Goal: Find specific page/section: Find specific page/section

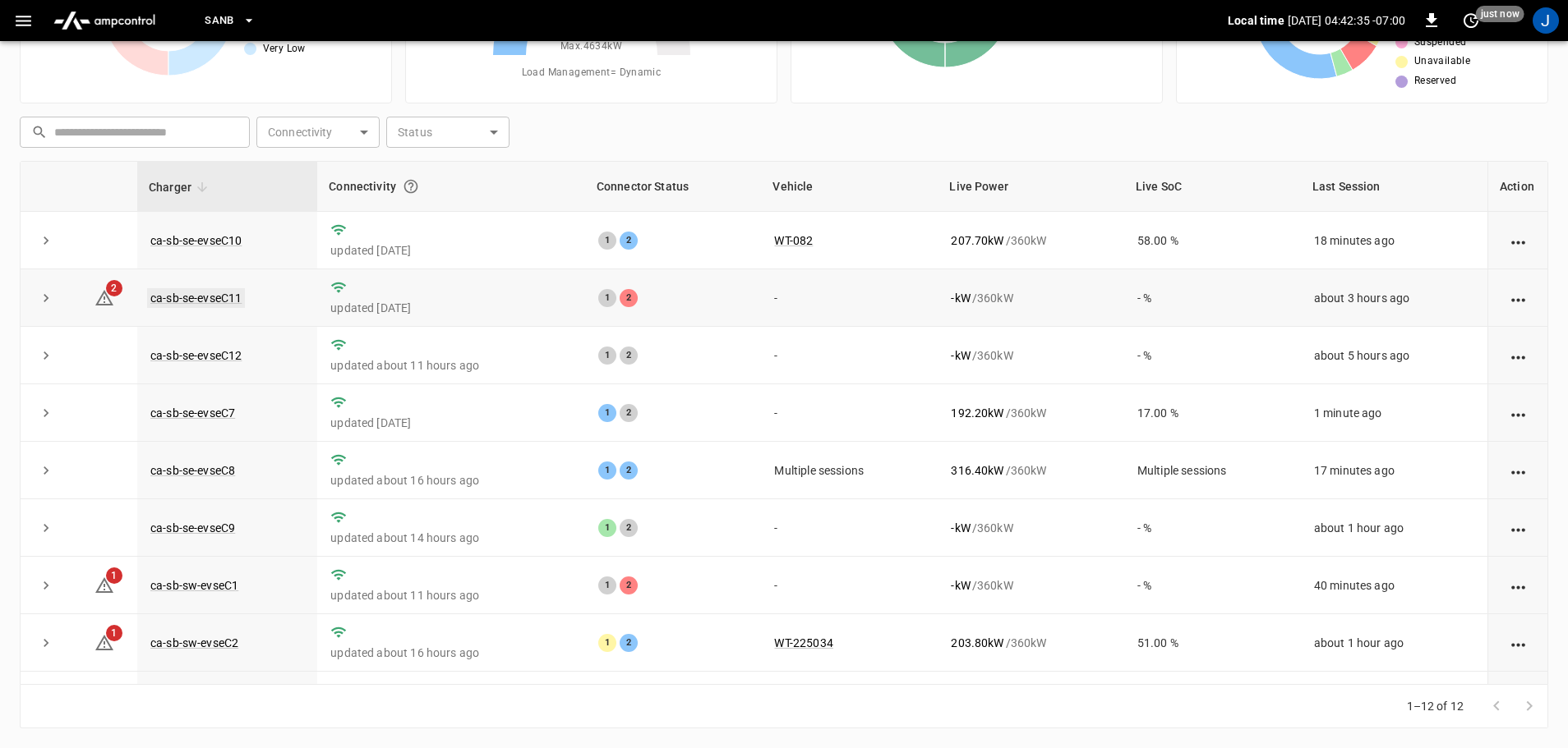
click at [197, 301] on link "ca-sb-se-evseC11" at bounding box center [195, 298] width 98 height 19
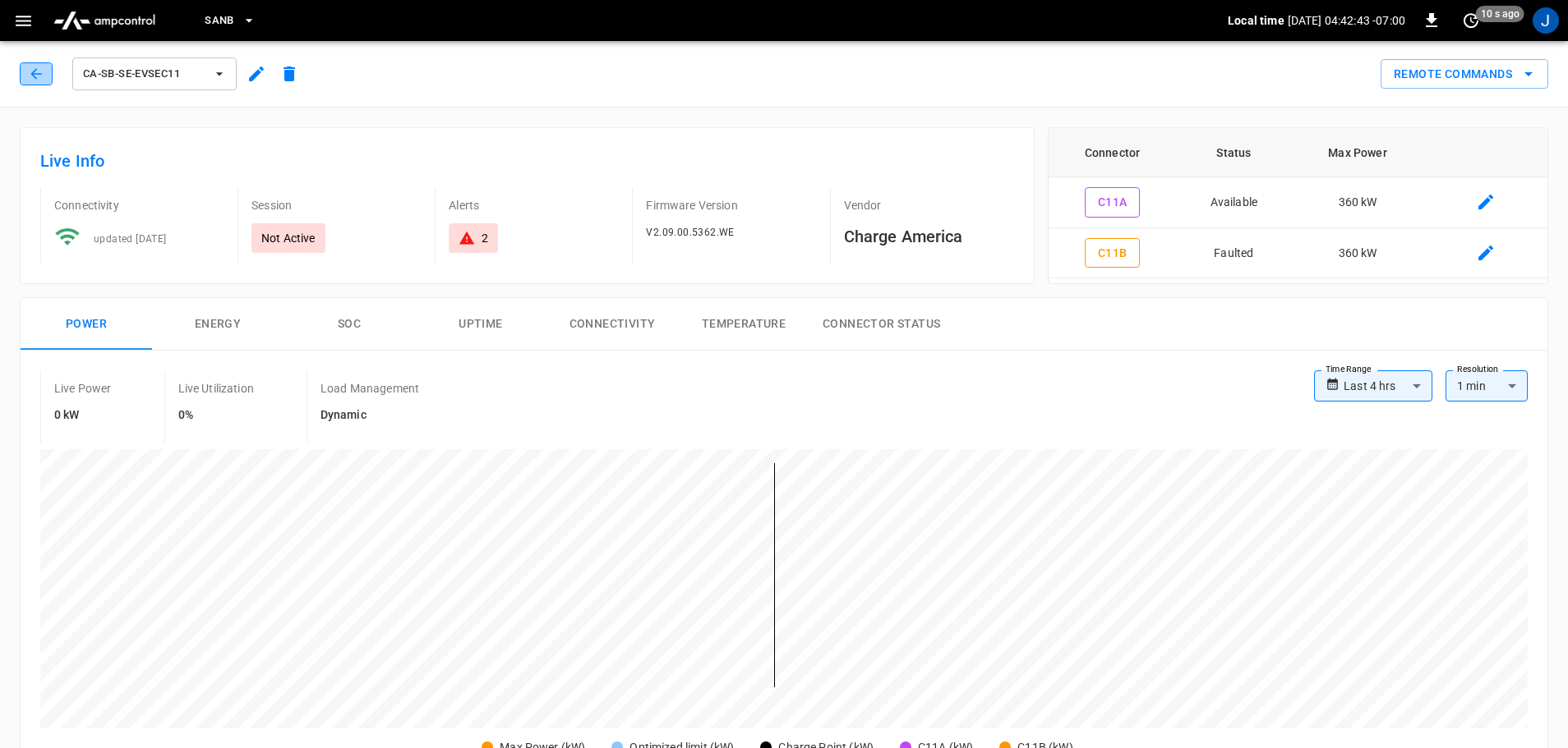
click at [31, 72] on icon "button" at bounding box center [36, 73] width 17 height 17
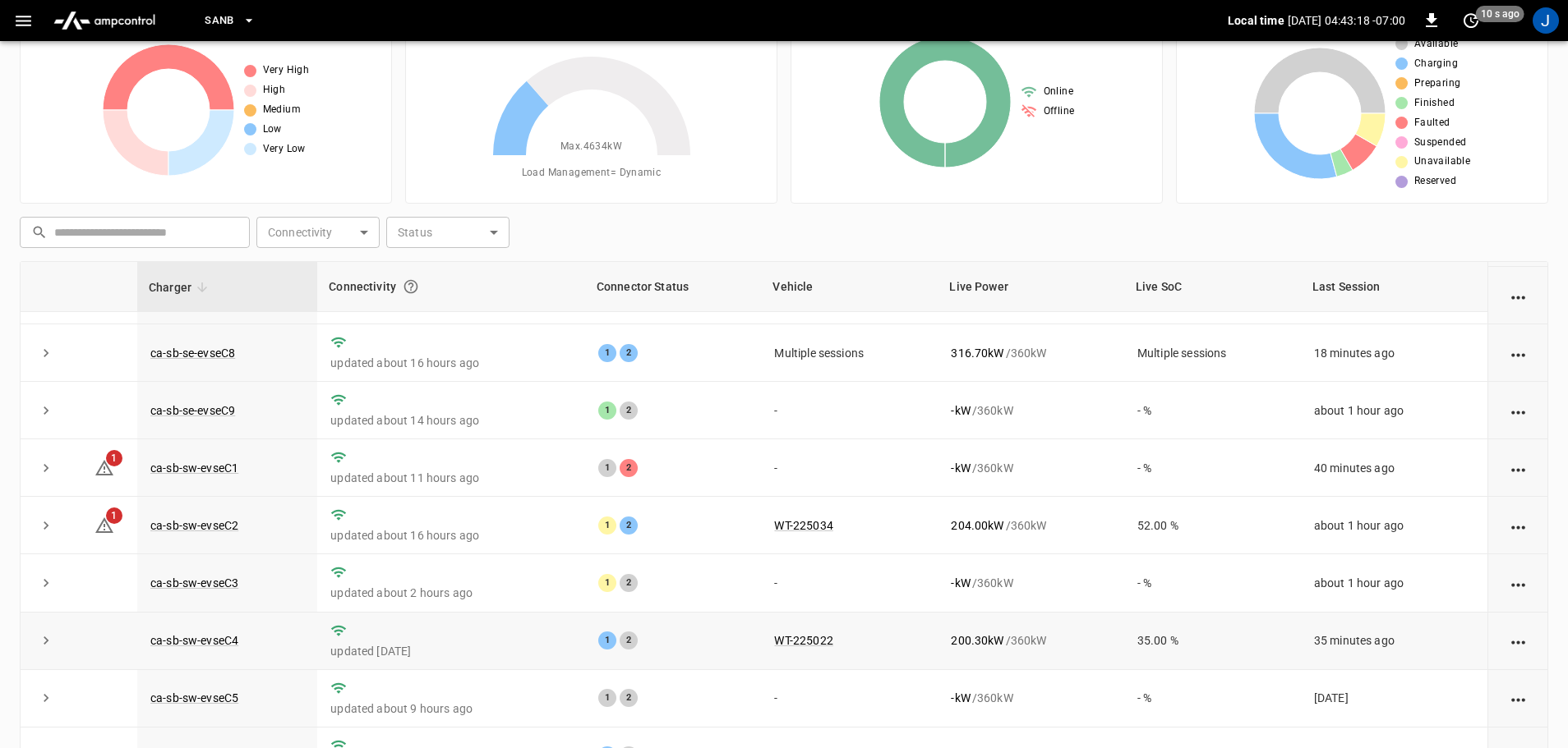
scroll to position [167, 0]
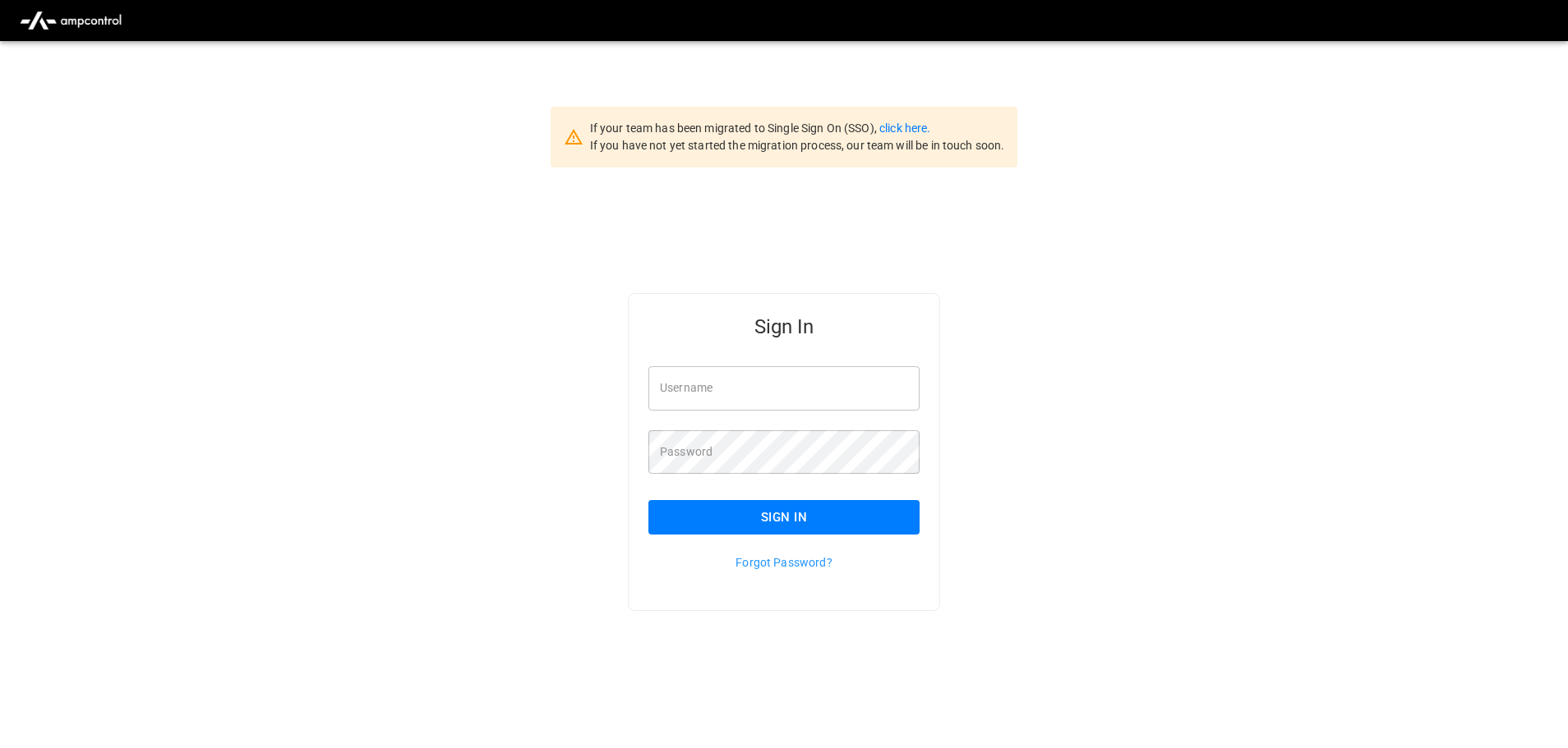
type input "**********"
click at [806, 388] on input "**********" at bounding box center [784, 387] width 272 height 43
click at [758, 515] on button "Sign In" at bounding box center [784, 517] width 272 height 34
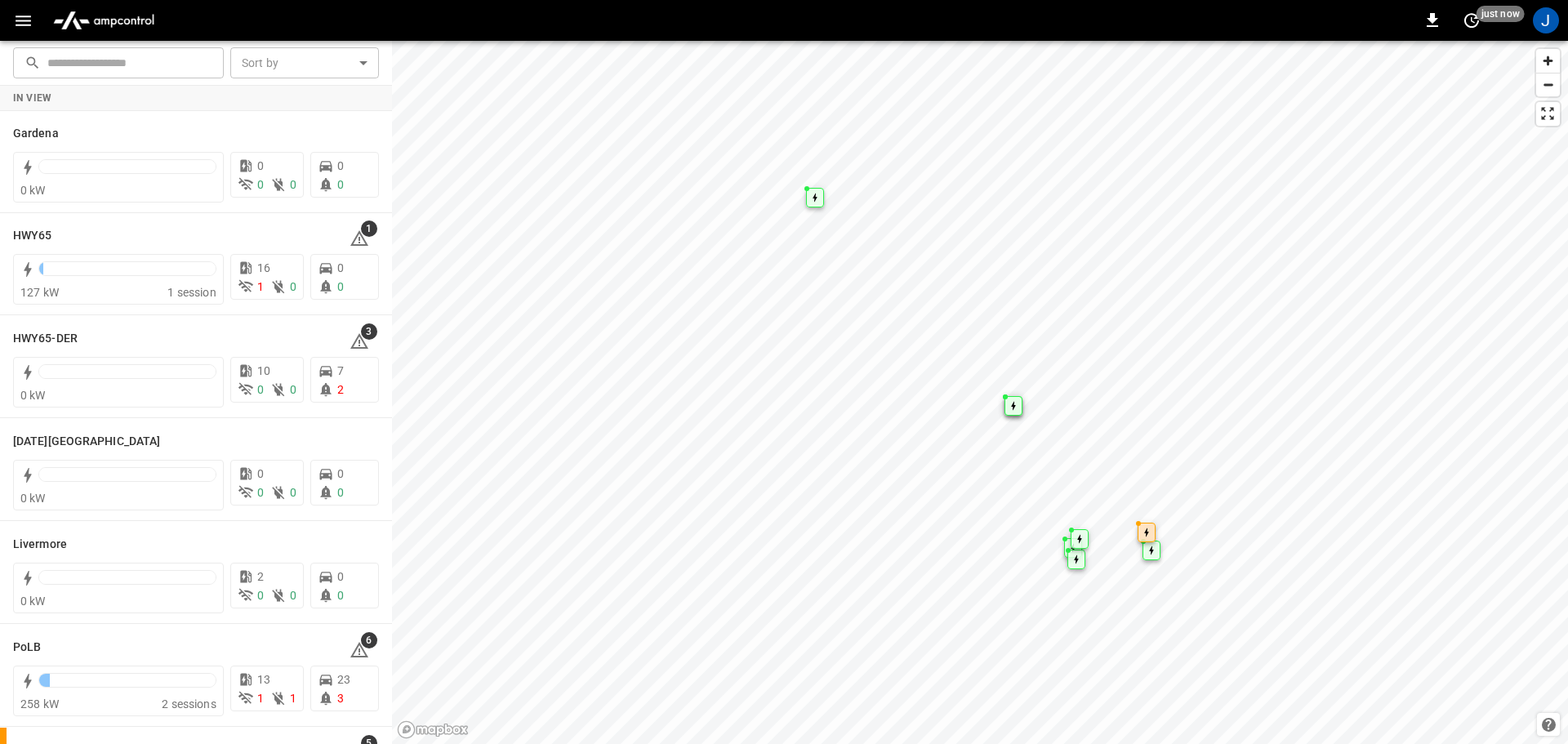
click at [17, 24] on icon "button" at bounding box center [23, 20] width 20 height 20
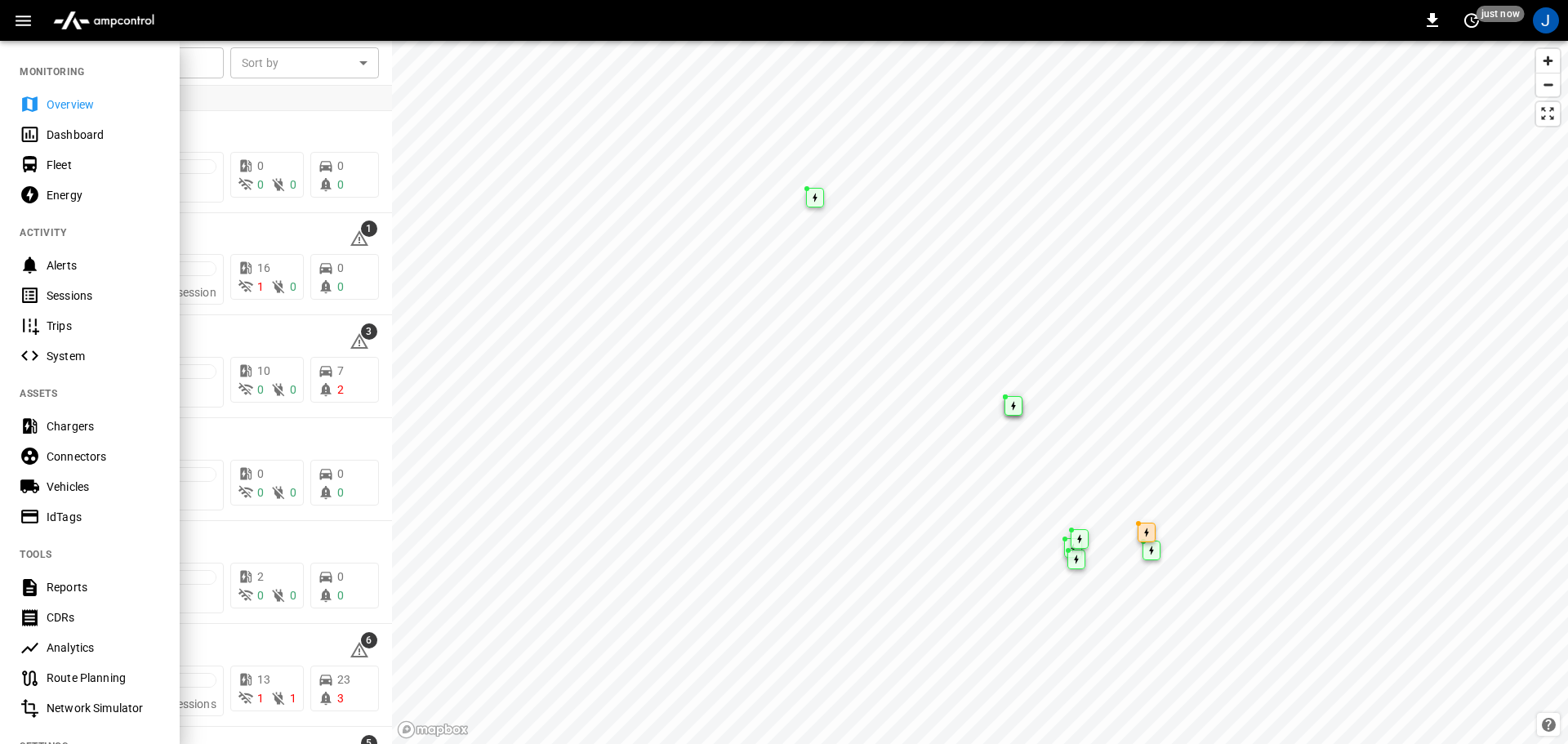
click at [52, 143] on div "Dashboard" at bounding box center [90, 135] width 179 height 30
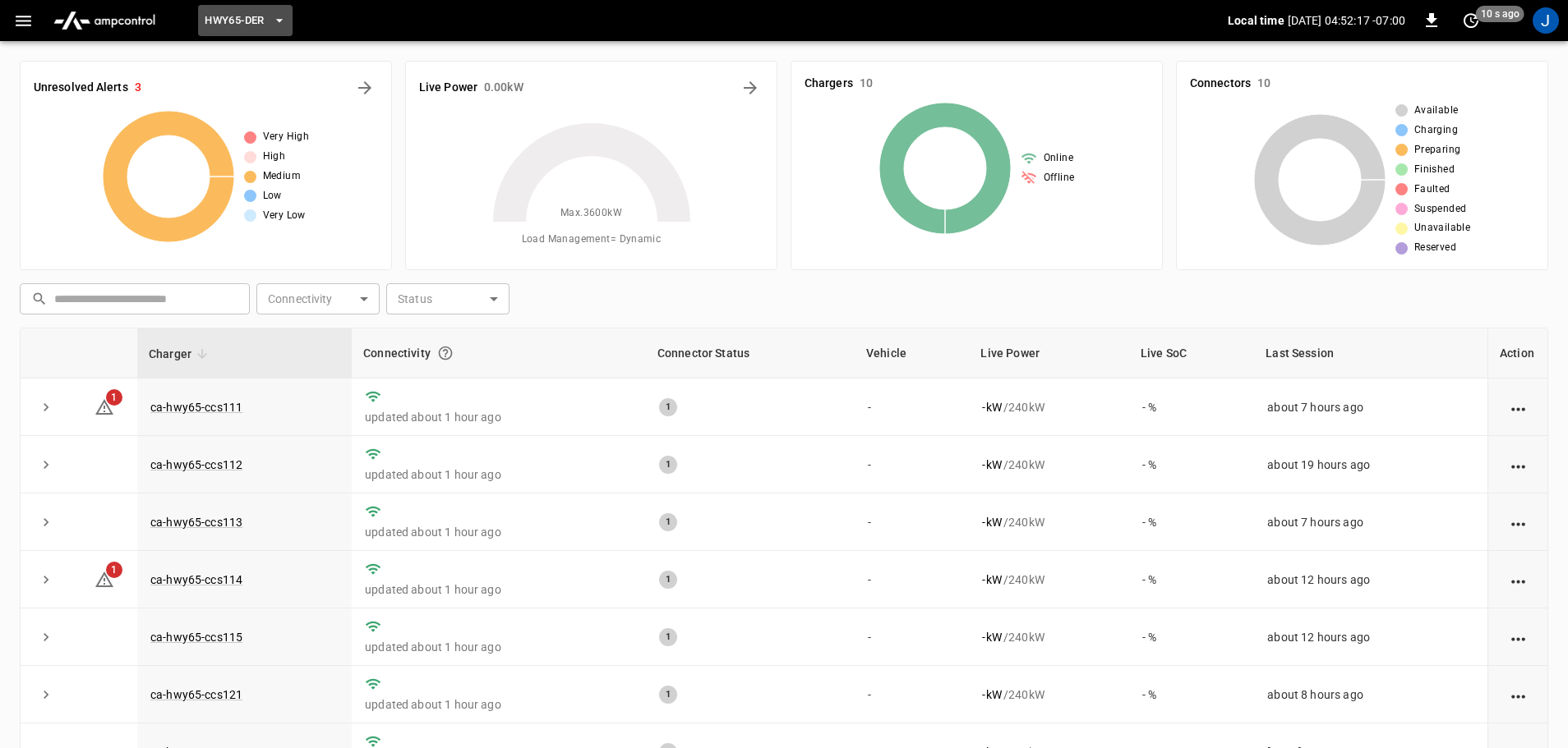
click at [279, 23] on icon "button" at bounding box center [279, 20] width 17 height 17
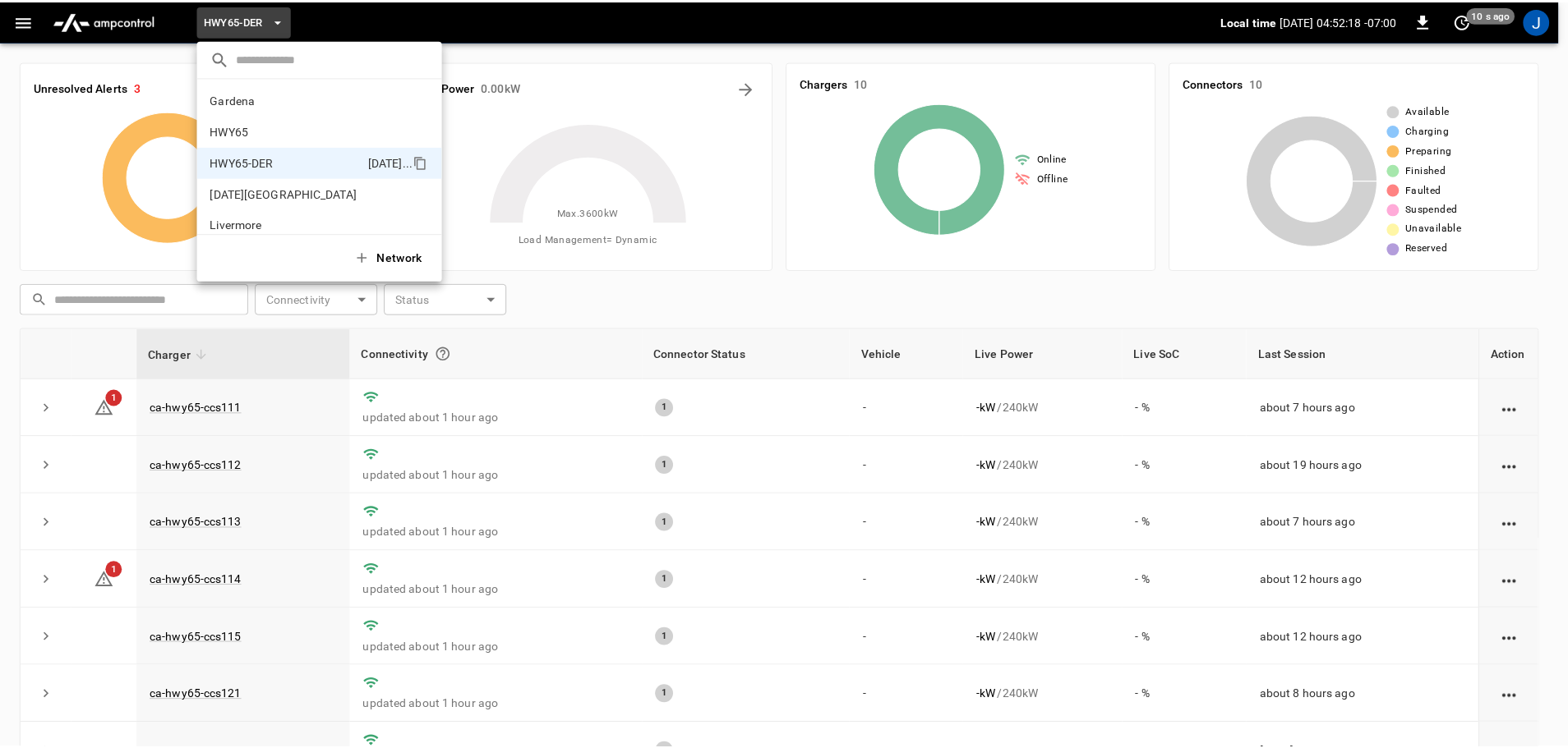
scroll to position [57, 0]
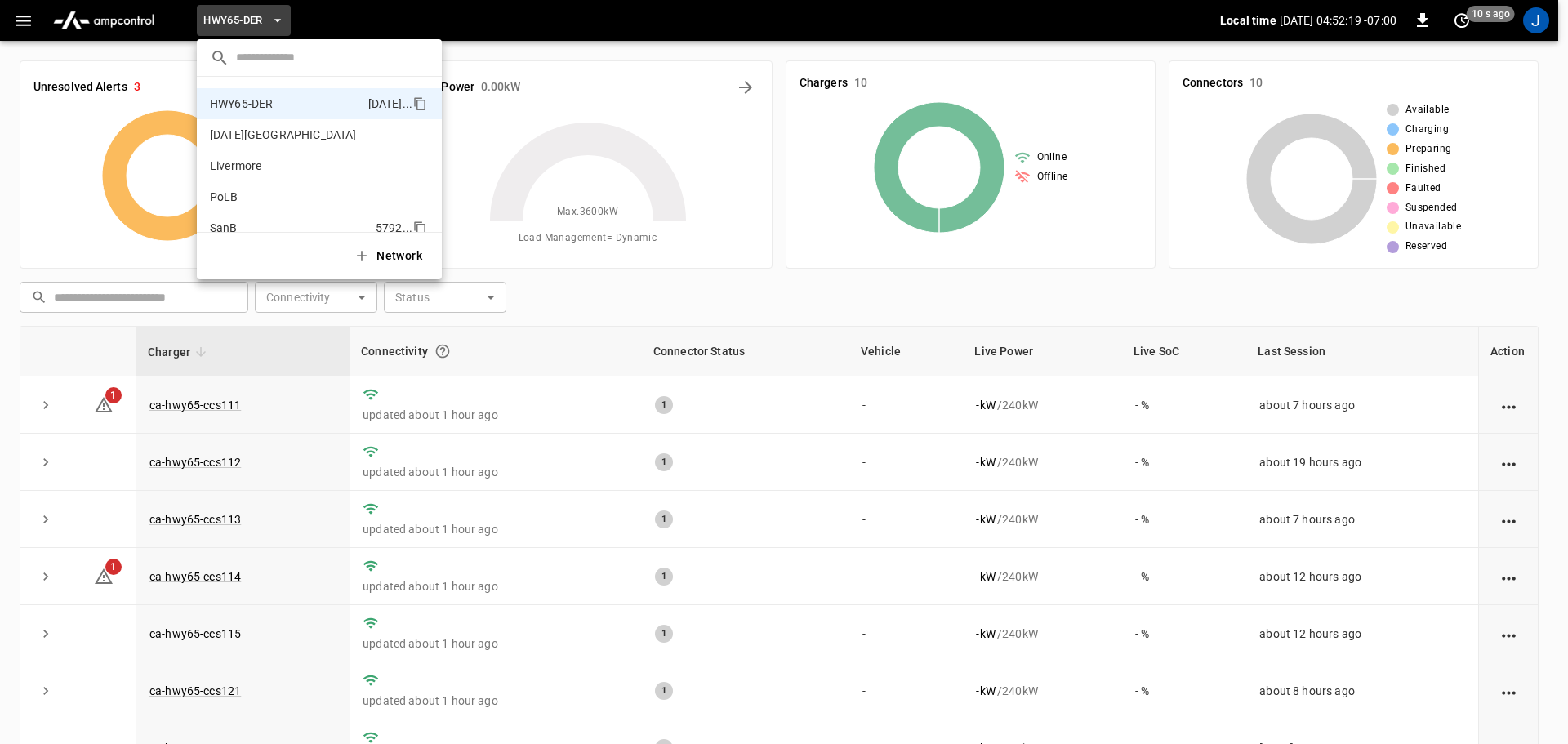
click at [228, 229] on p "SanB" at bounding box center [289, 228] width 159 height 17
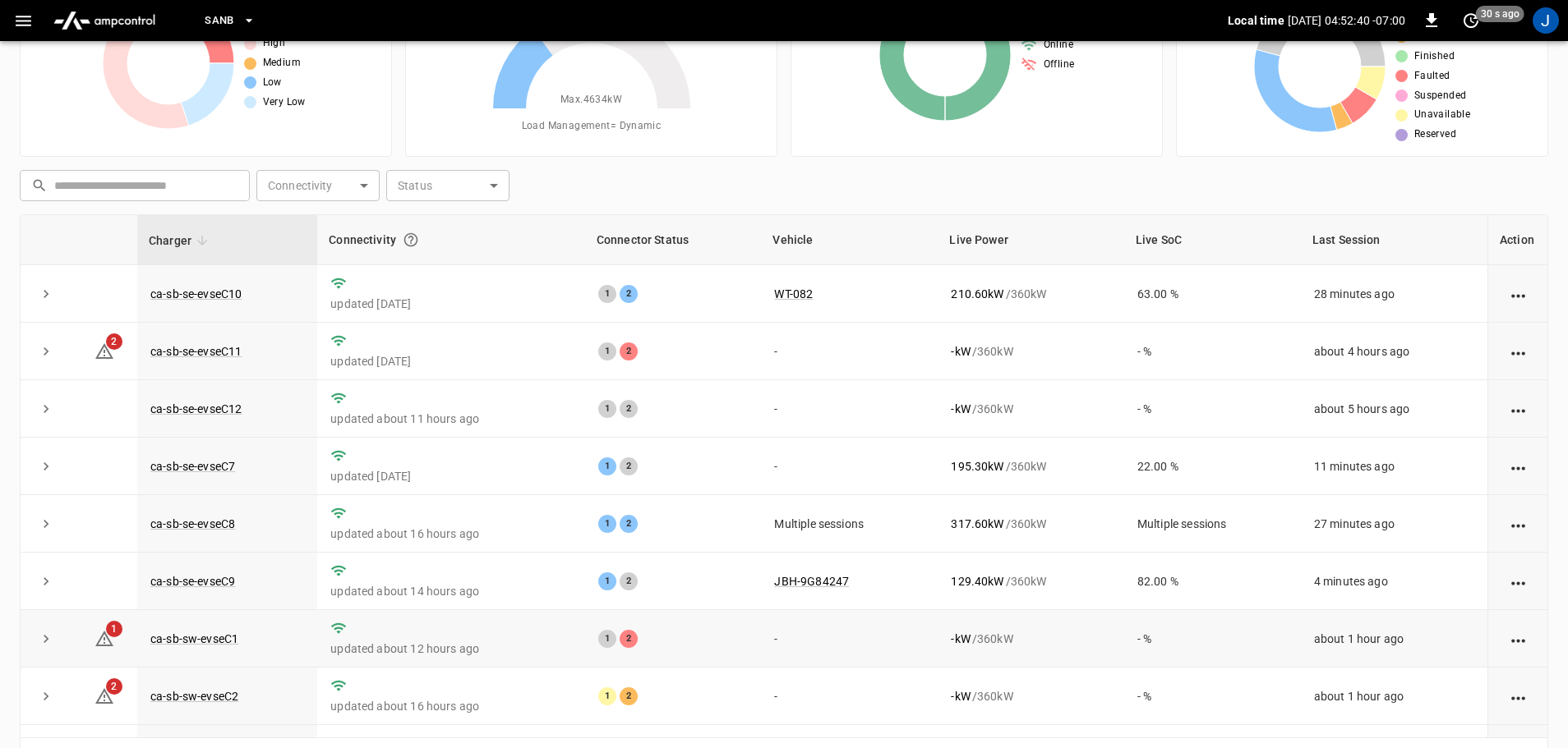
scroll to position [3, 0]
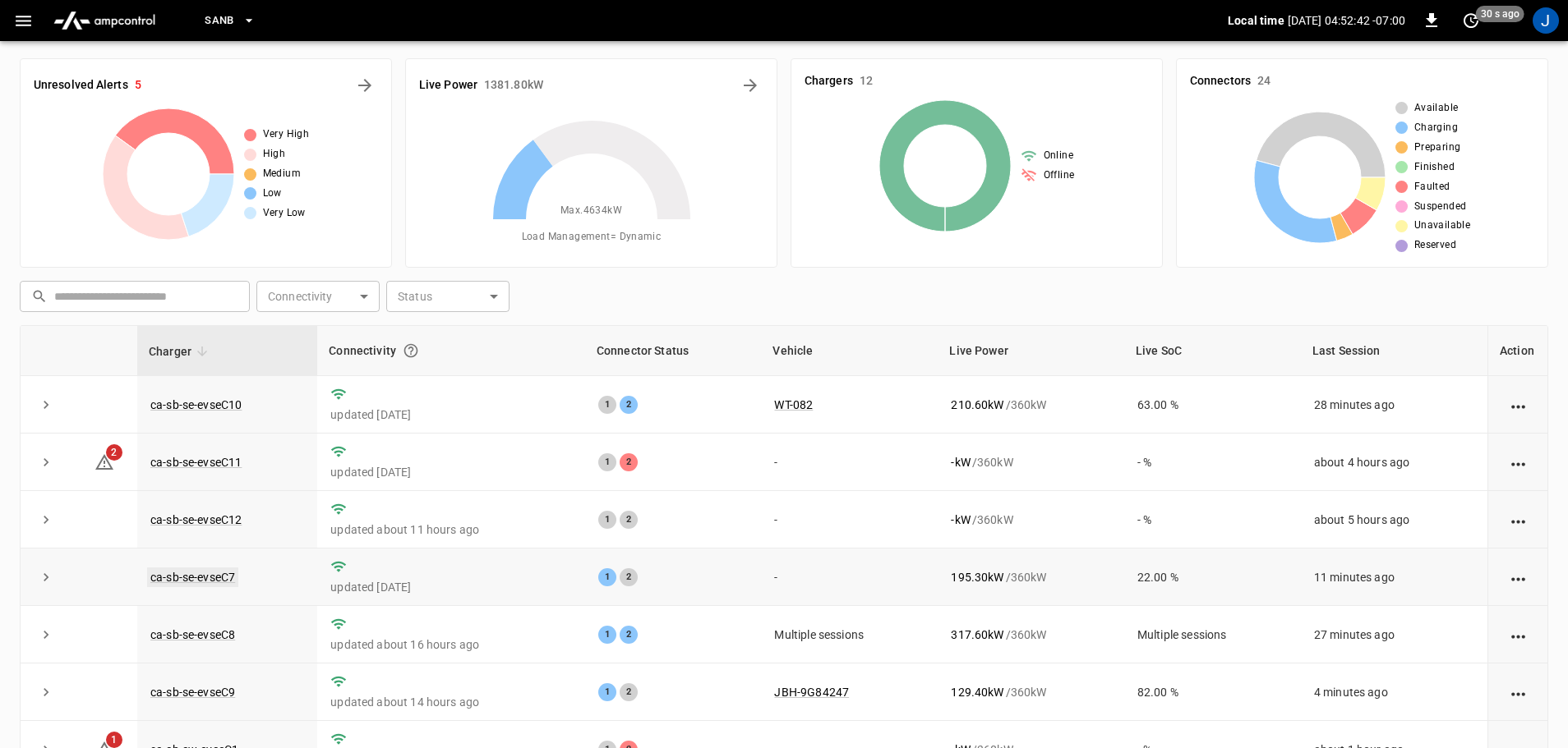
click at [201, 574] on link "ca-sb-se-evseC7" at bounding box center [192, 577] width 91 height 19
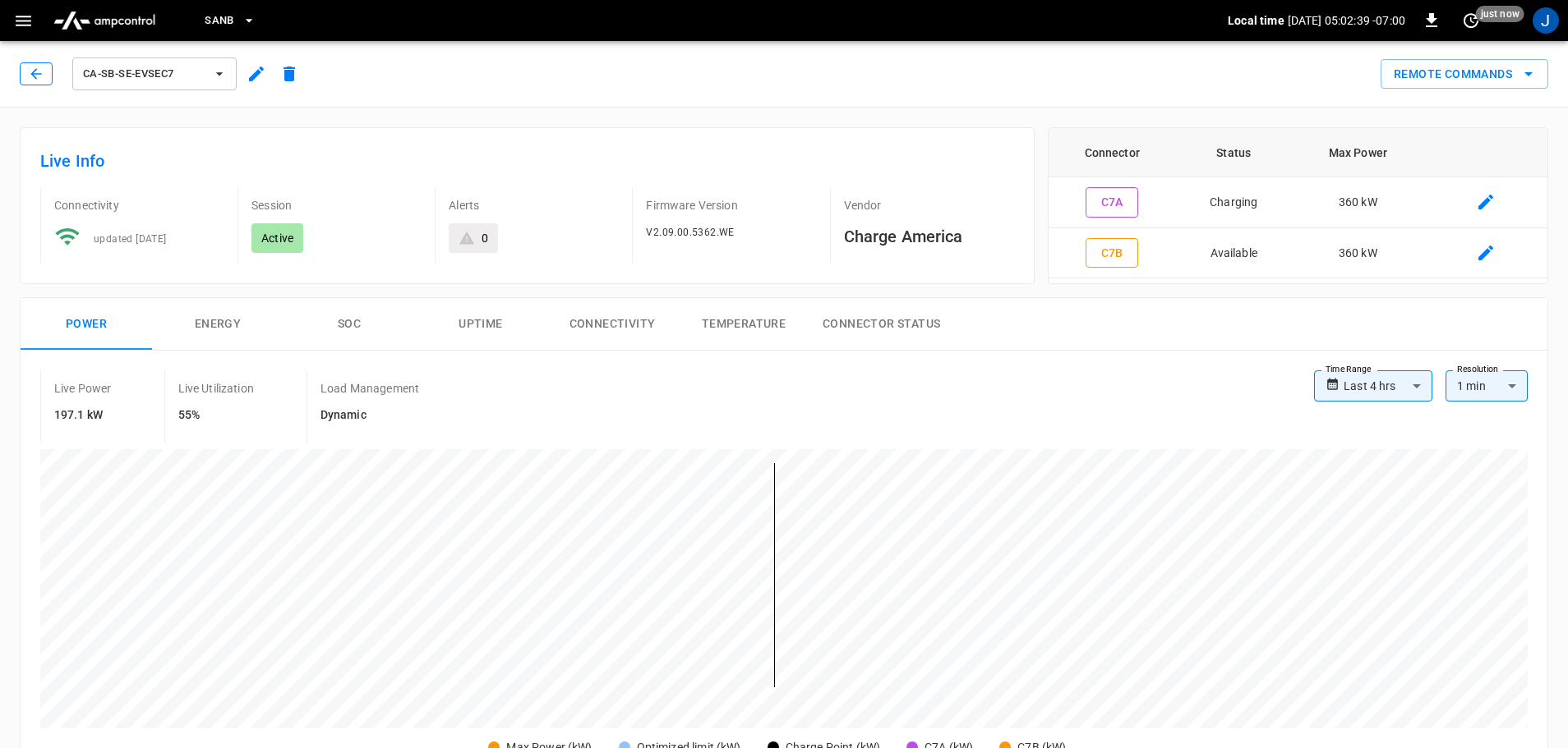
click at [44, 76] on button "button" at bounding box center [35, 74] width 33 height 23
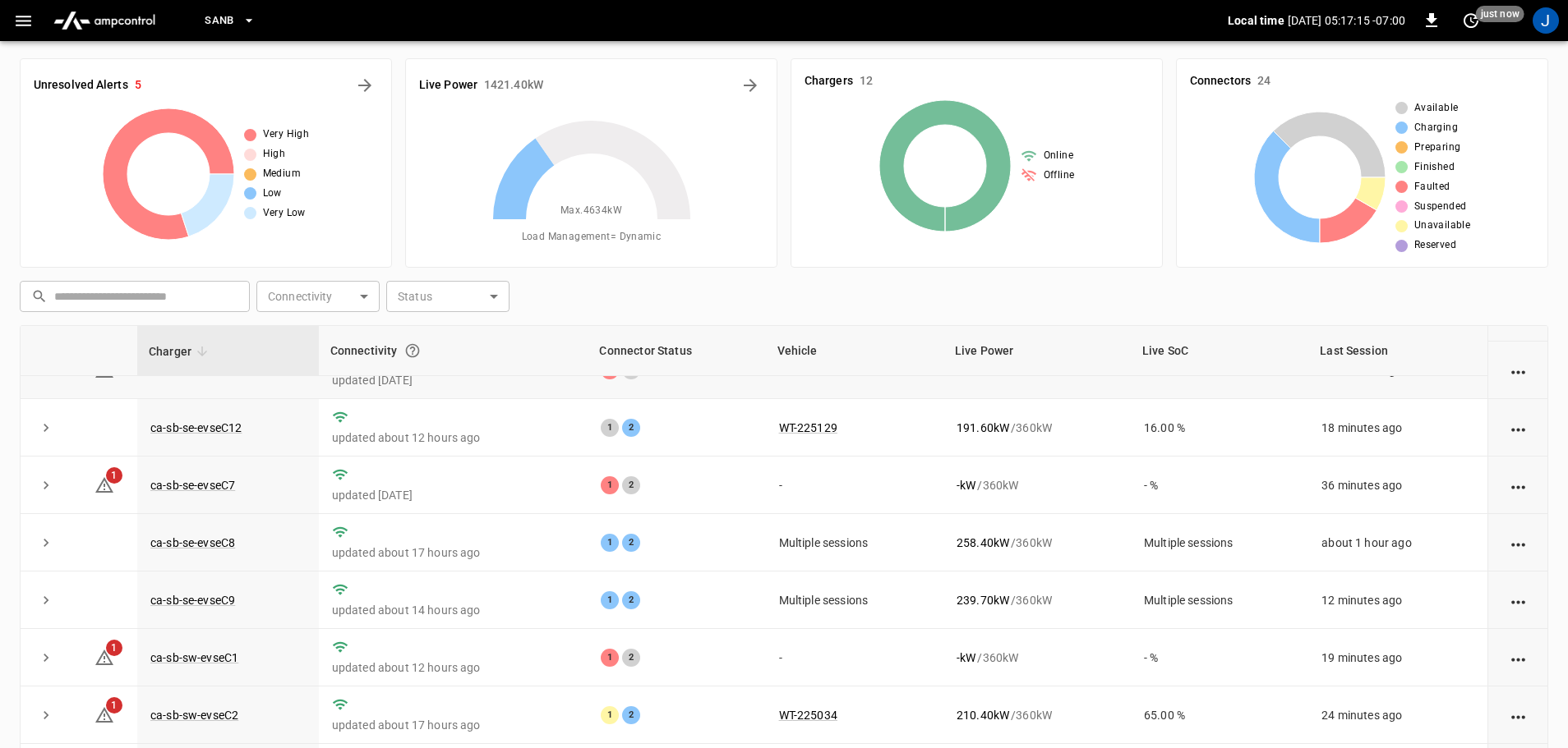
scroll to position [227, 0]
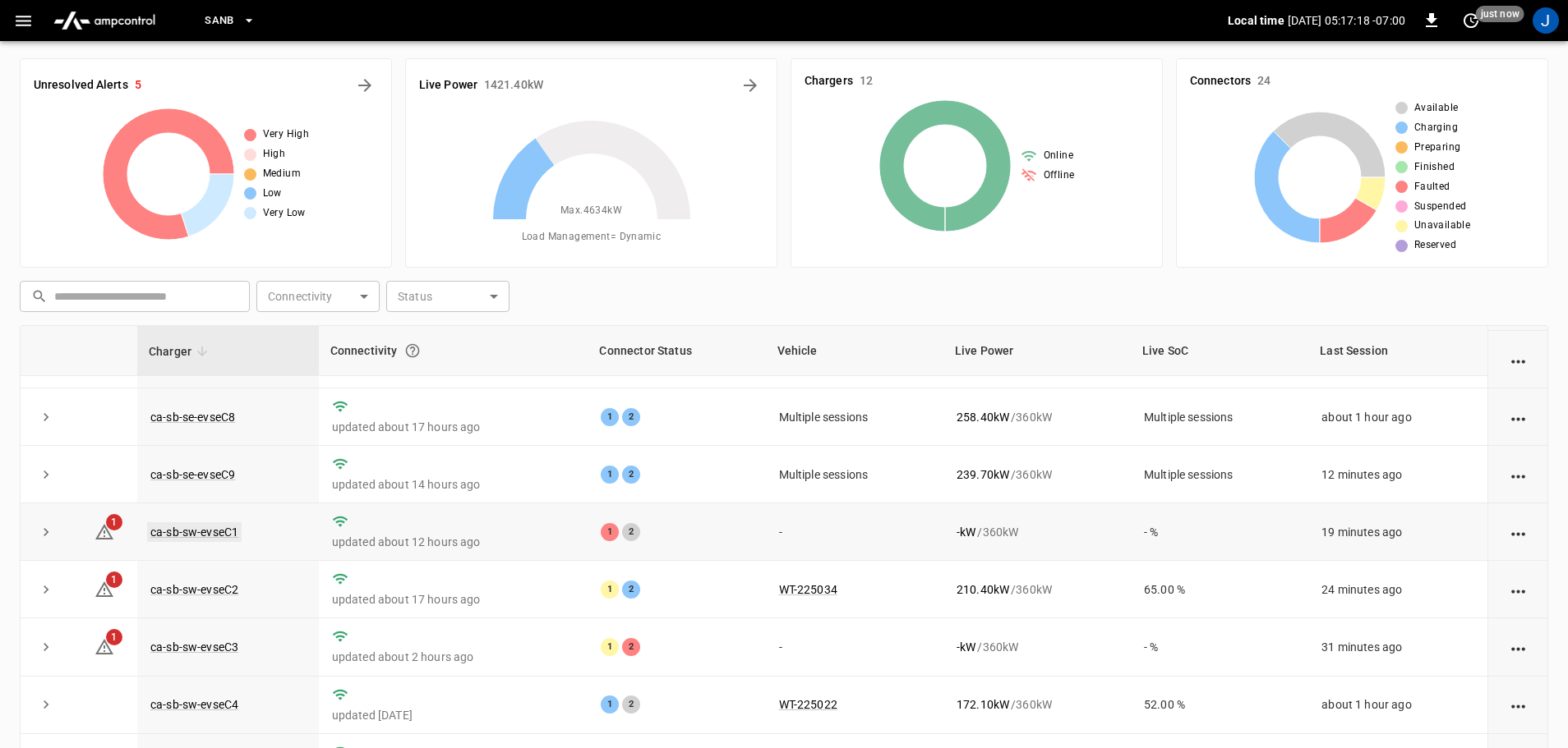
click at [199, 530] on link "ca-sb-sw-evseC1" at bounding box center [194, 532] width 95 height 19
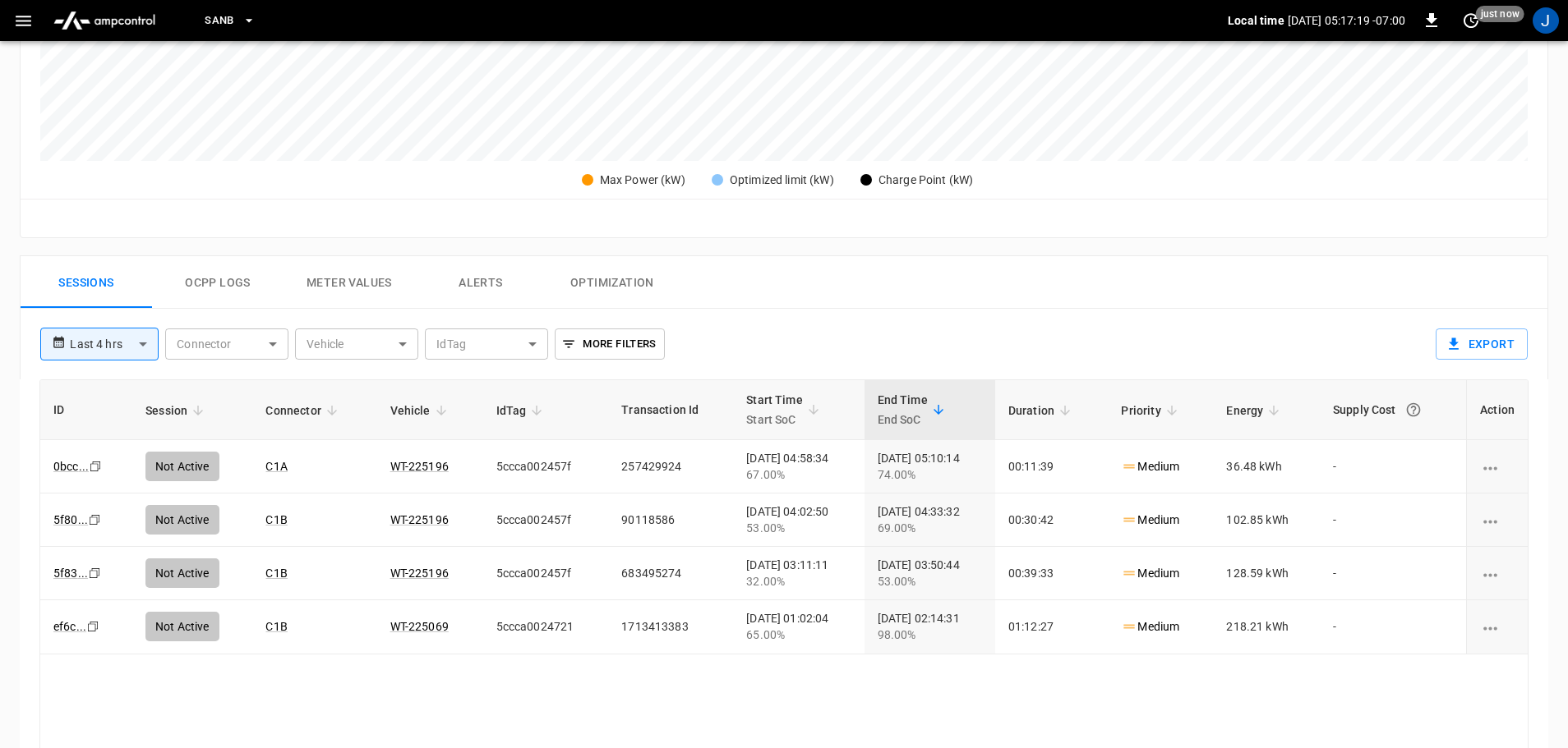
scroll to position [575, 0]
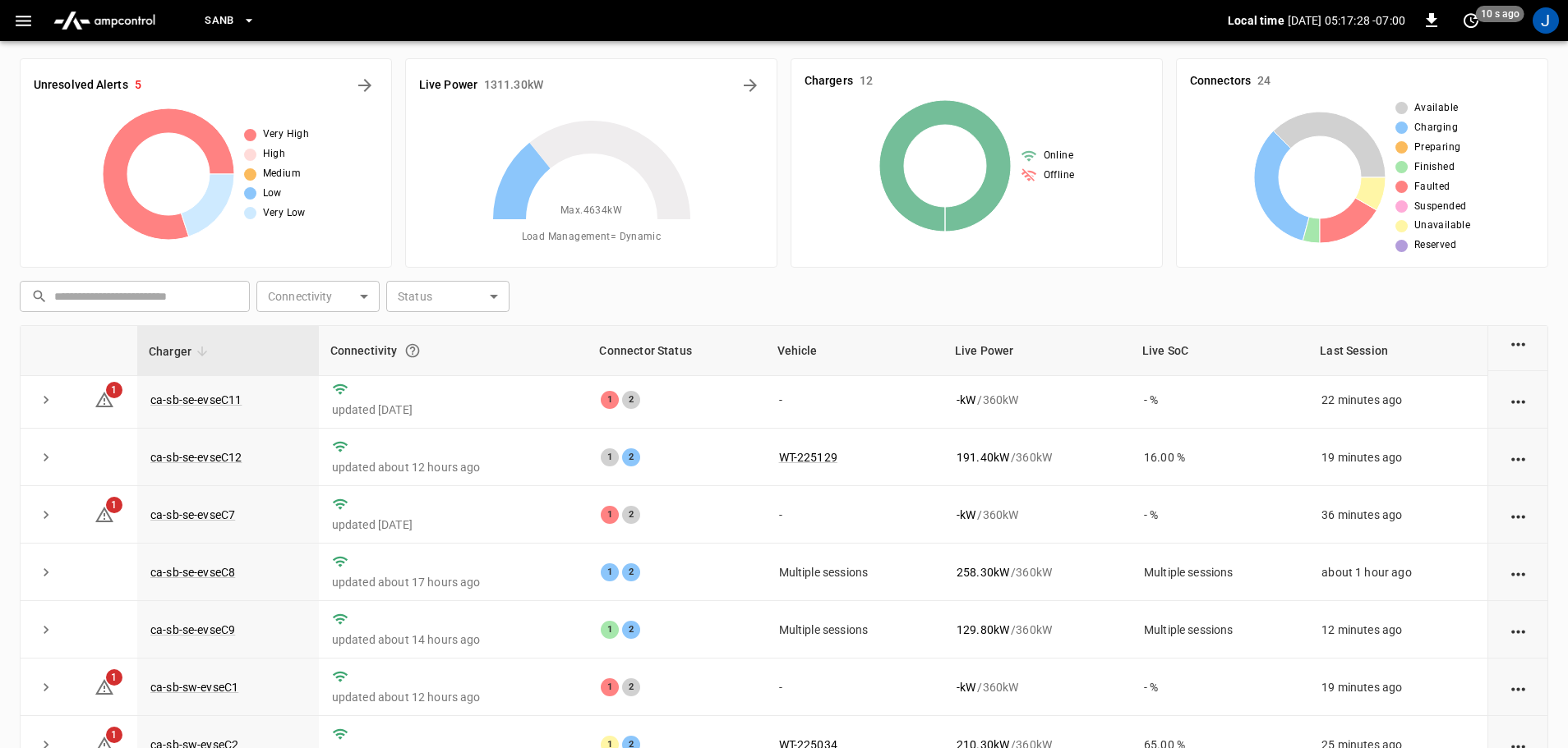
scroll to position [164, 0]
